Goal: Task Accomplishment & Management: Use online tool/utility

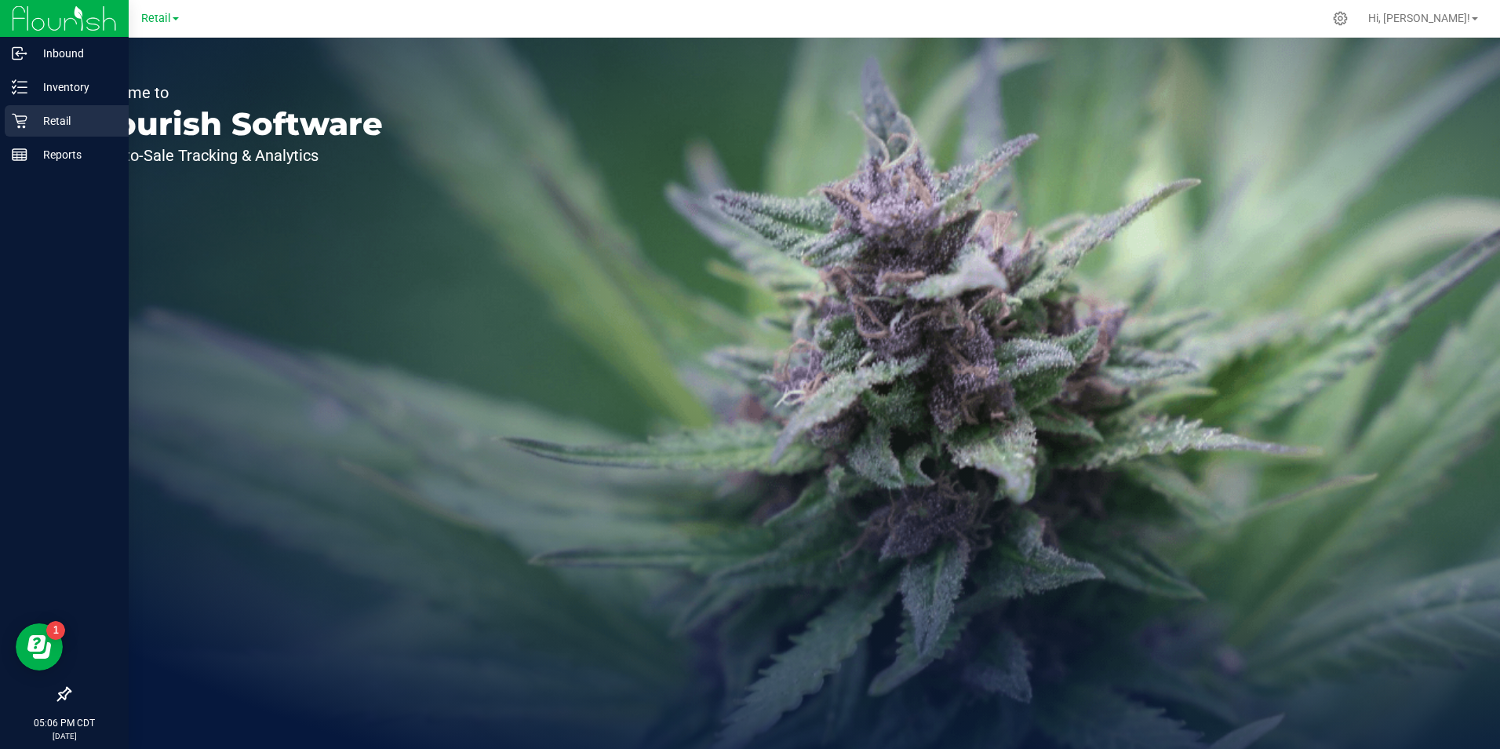
click at [30, 122] on p "Retail" at bounding box center [74, 120] width 94 height 19
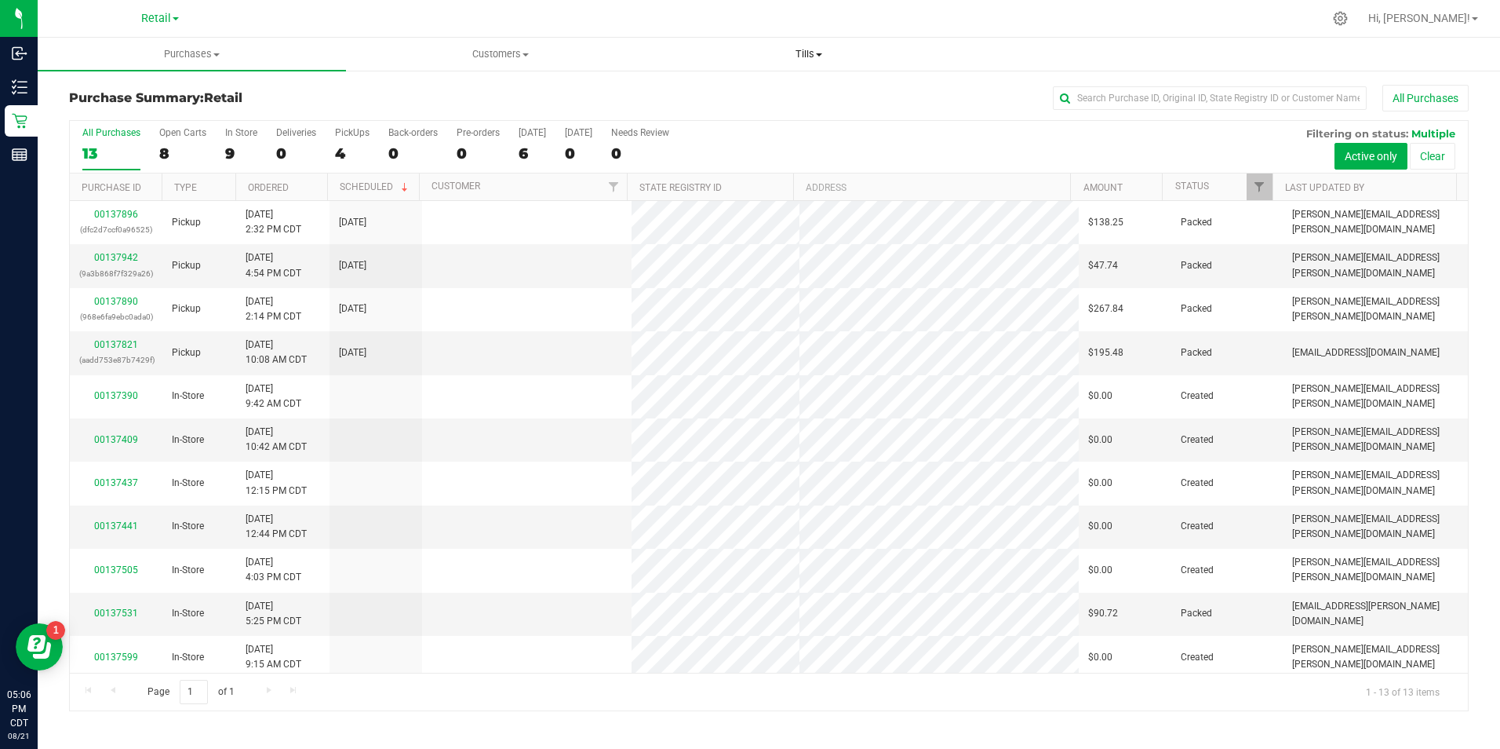
click at [820, 54] on span at bounding box center [819, 54] width 6 height 3
click at [718, 93] on span "Manage tills" at bounding box center [708, 94] width 106 height 13
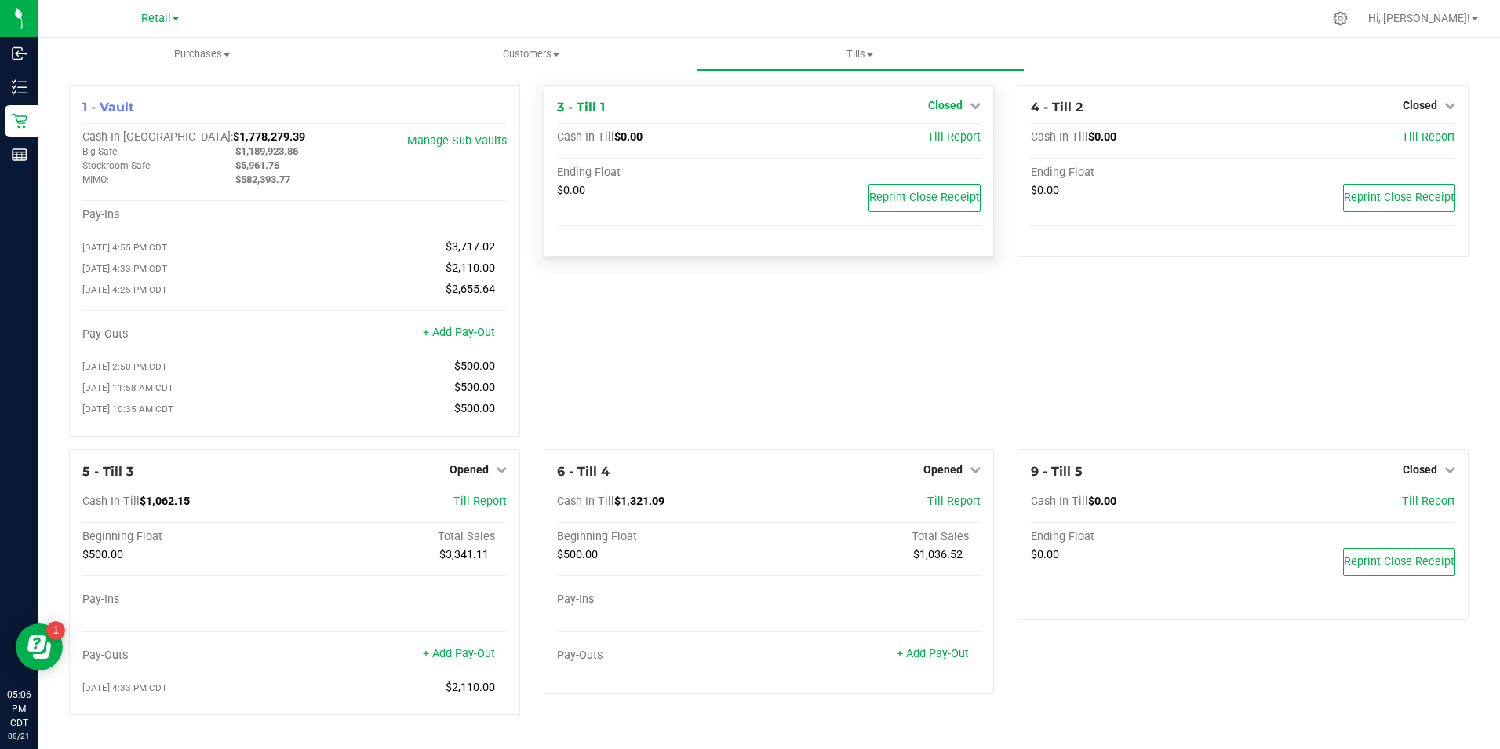
click at [960, 107] on link "Closed" at bounding box center [954, 105] width 53 height 13
click at [924, 142] on link "Open Till" at bounding box center [945, 138] width 42 height 13
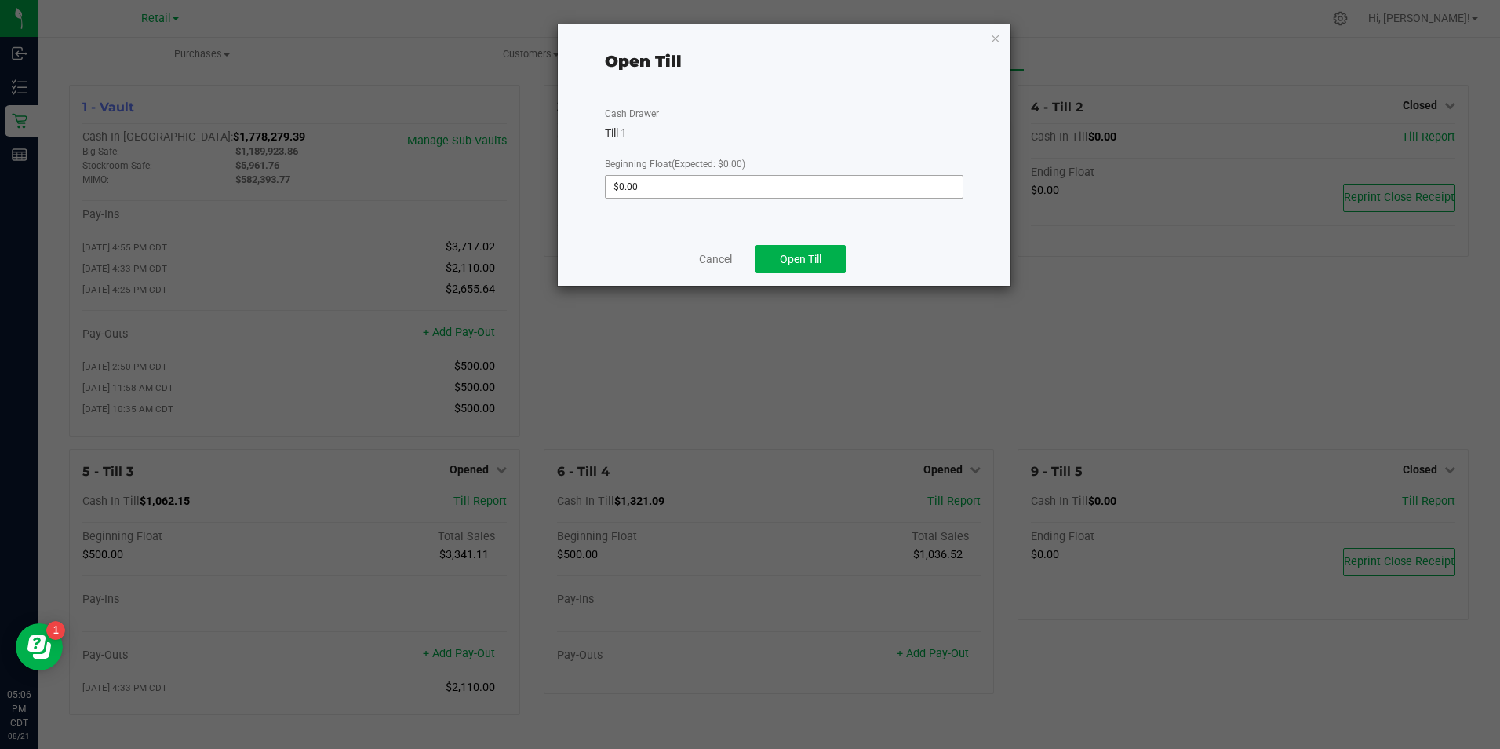
click at [789, 187] on input "$0.00" at bounding box center [784, 187] width 356 height 22
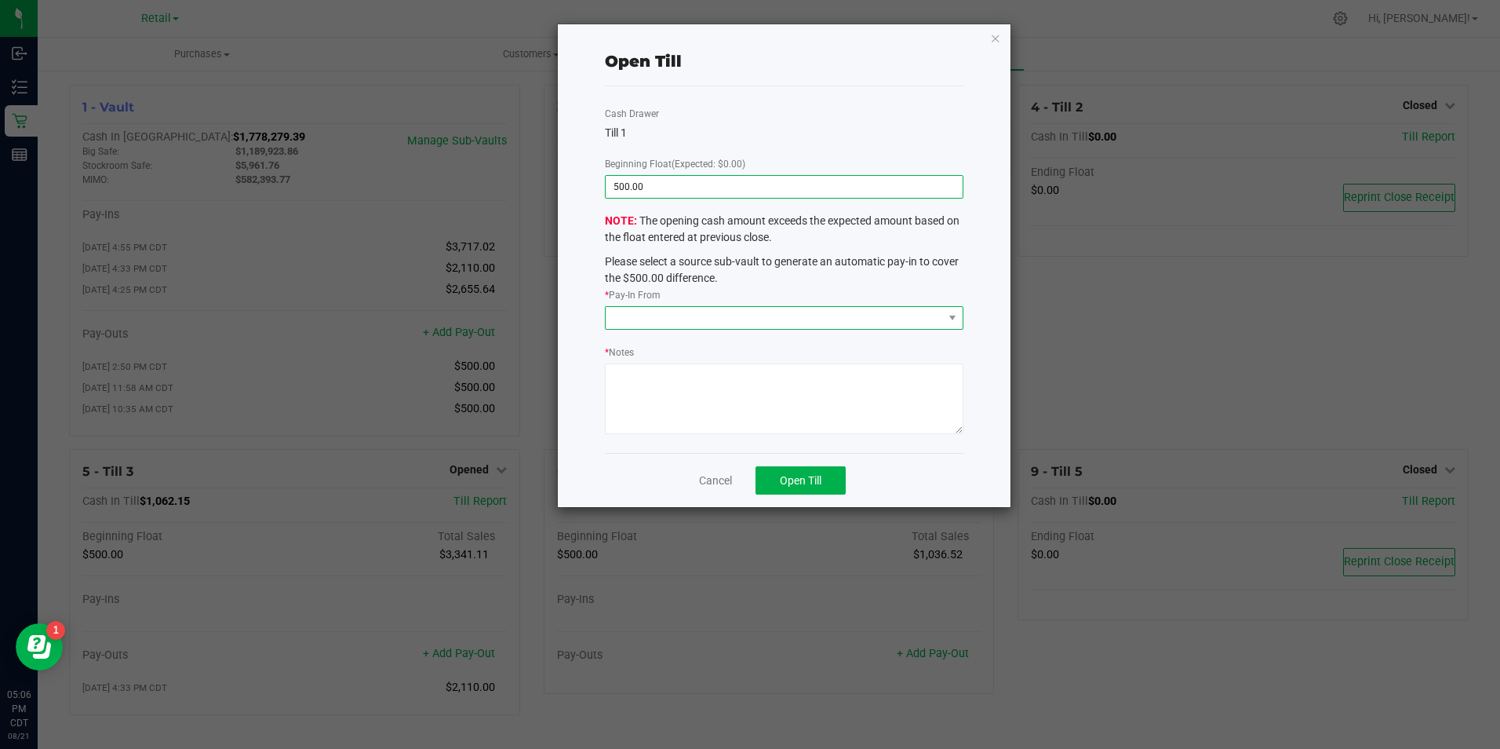
click at [750, 310] on span at bounding box center [774, 318] width 337 height 22
type input "$500.00"
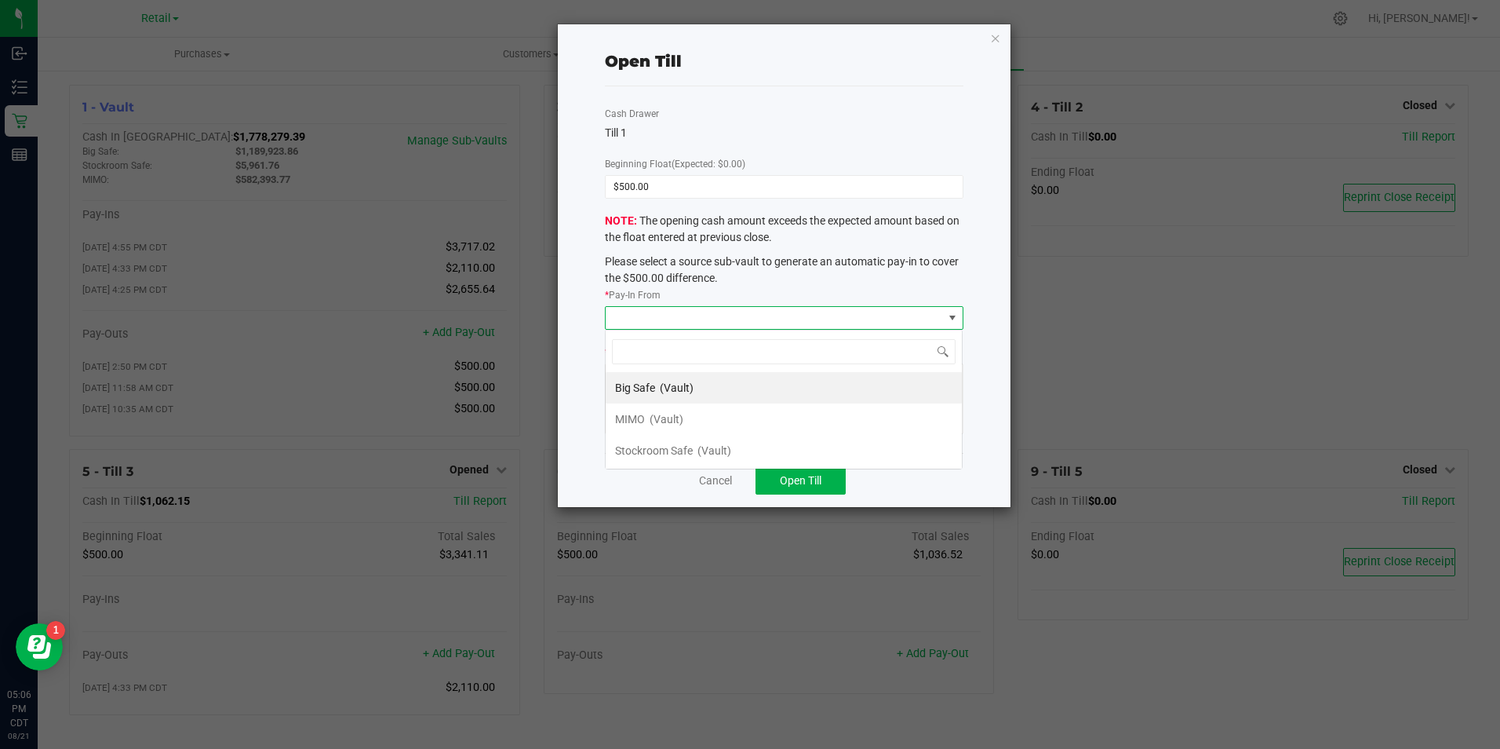
scroll to position [24, 358]
click at [679, 422] on span "(Vault)" at bounding box center [667, 419] width 34 height 13
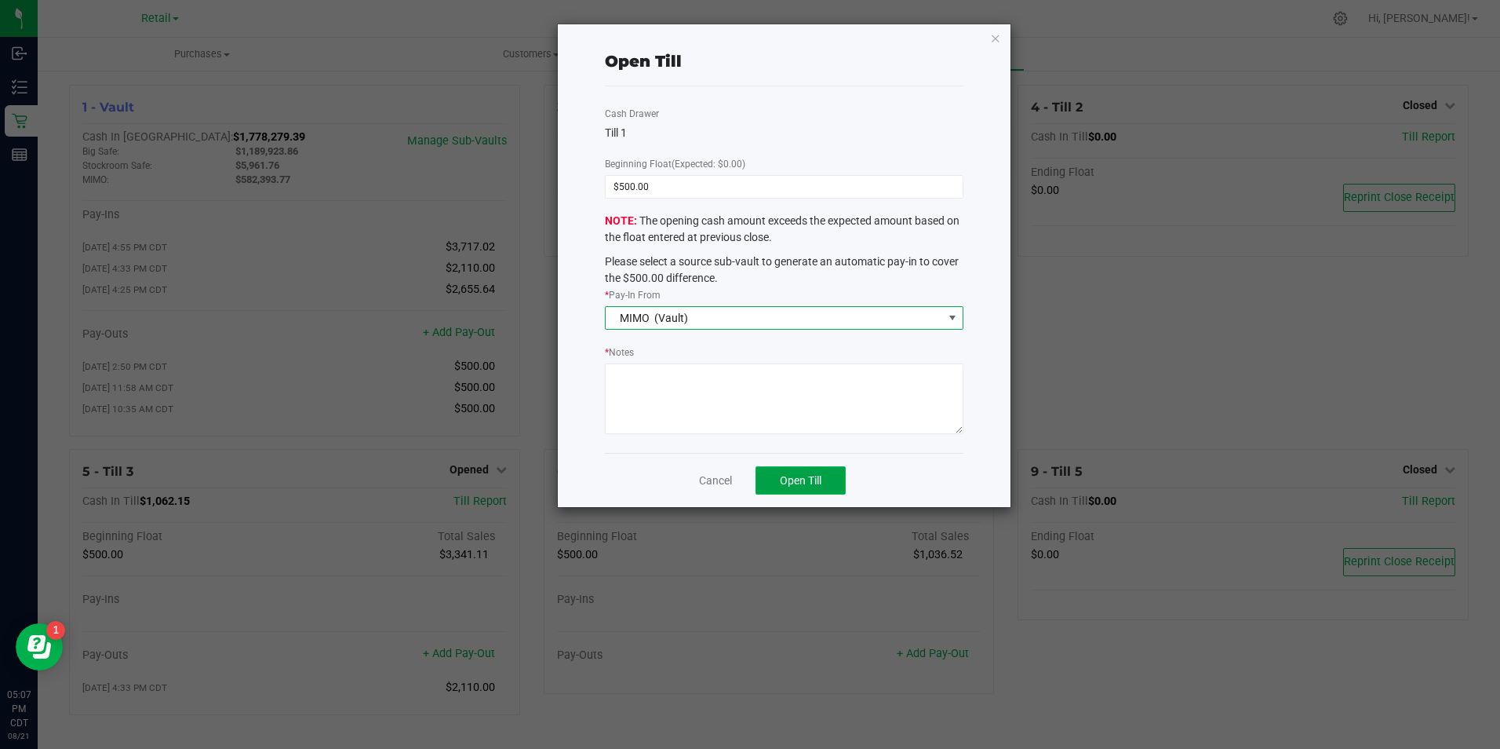
click at [805, 475] on span "Open Till" at bounding box center [801, 480] width 42 height 13
